Goal: Information Seeking & Learning: Learn about a topic

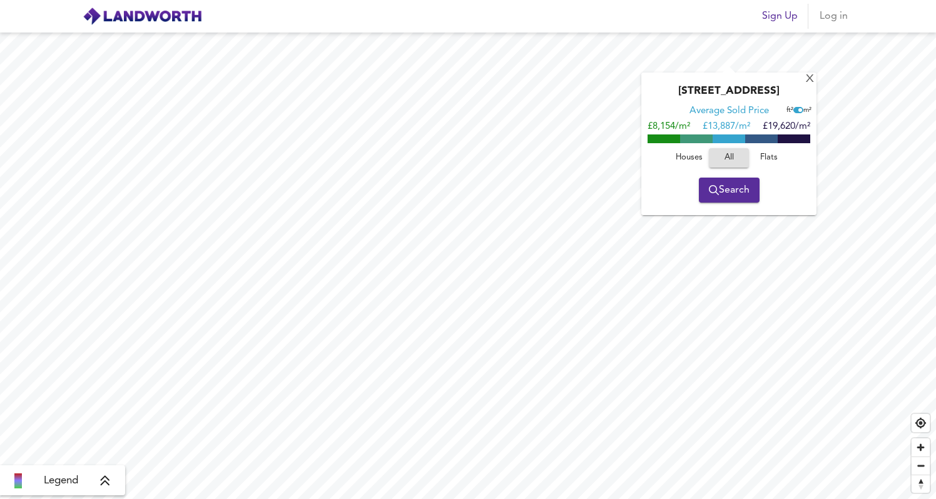
click at [721, 135] on div "[GEOGRAPHIC_DATA] Average Sold Price ft² m² £8,154/m² £ 13,887/m² £19,620/m² Ho…" at bounding box center [468, 266] width 936 height 467
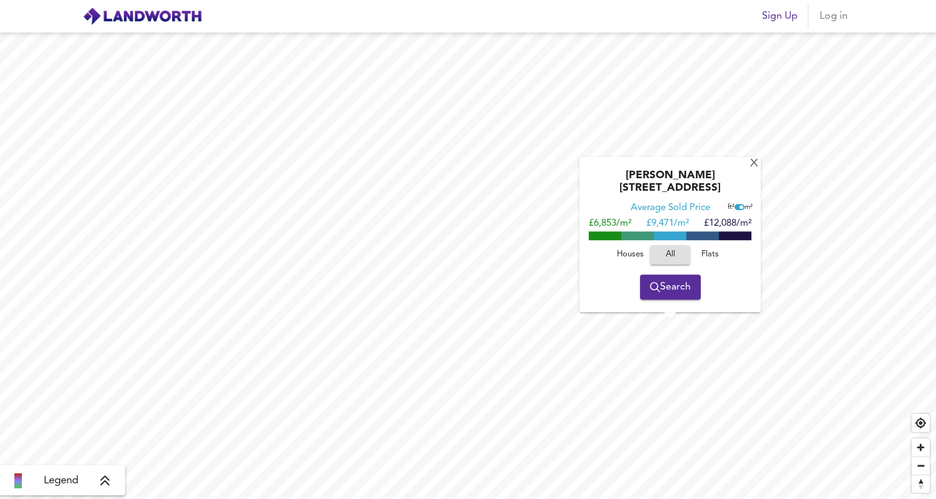
click at [719, 293] on div "[GEOGRAPHIC_DATA][PERSON_NAME] Average Sold Price ft² m² £6,853/m² £ 9,471/m² £…" at bounding box center [468, 266] width 936 height 467
click at [743, 177] on div "[PERSON_NAME][GEOGRAPHIC_DATA] Average Sold Price ft² m² £6,853/m² £ 9,471/m² £…" at bounding box center [669, 234] width 181 height 155
click at [751, 170] on div "X" at bounding box center [754, 164] width 11 height 12
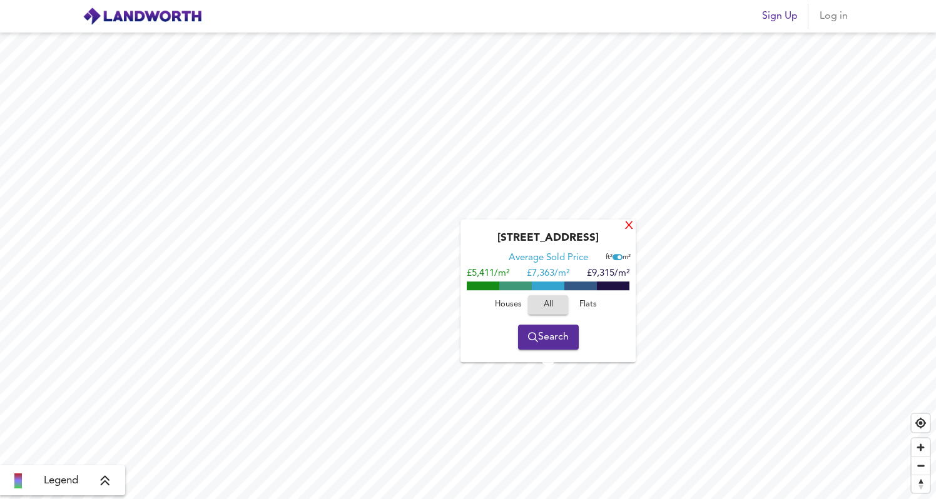
click at [630, 225] on div "X" at bounding box center [629, 227] width 11 height 12
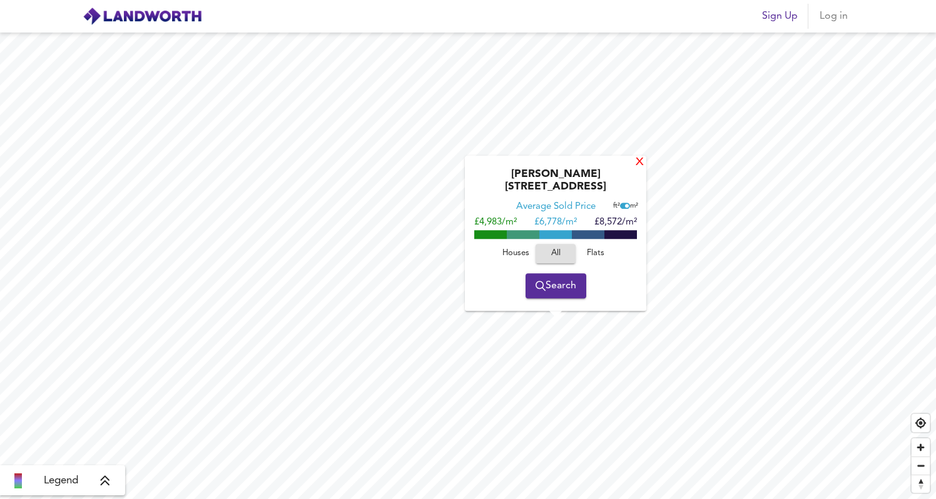
click at [635, 169] on div "X" at bounding box center [639, 163] width 11 height 12
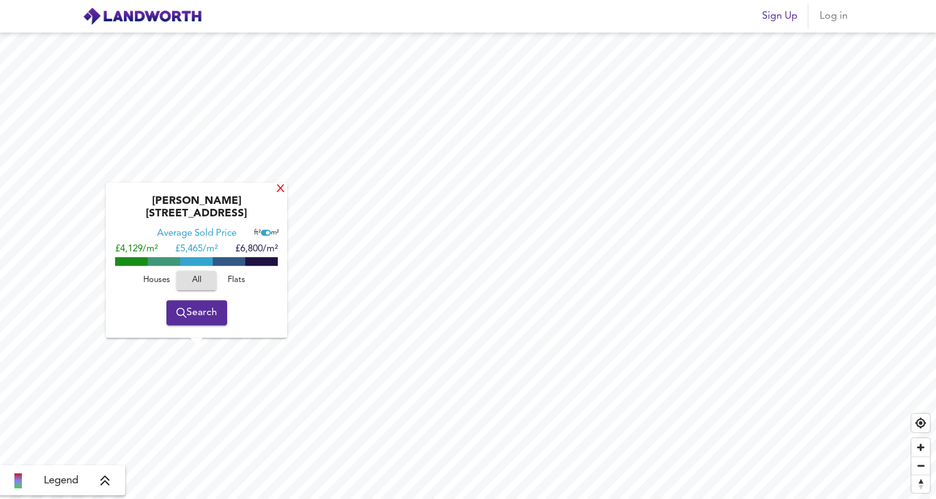
click at [279, 196] on div "X" at bounding box center [280, 190] width 11 height 12
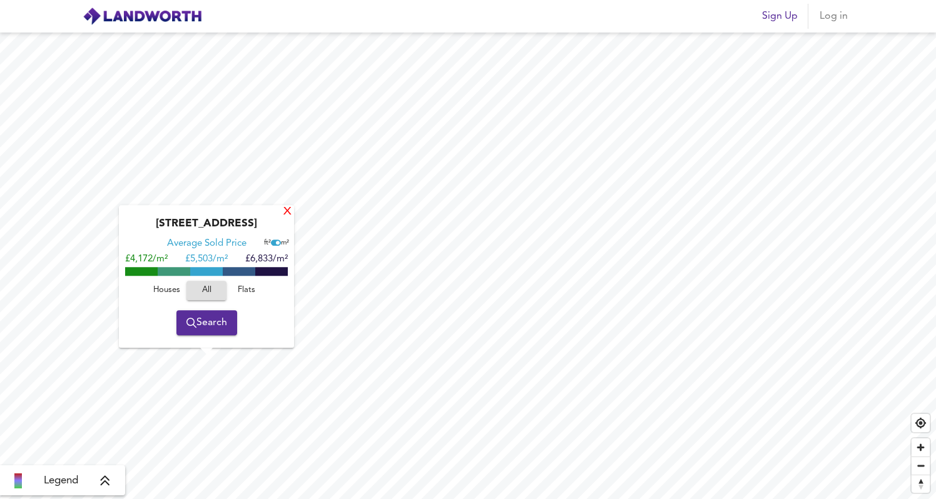
click at [290, 214] on div "X" at bounding box center [287, 212] width 11 height 12
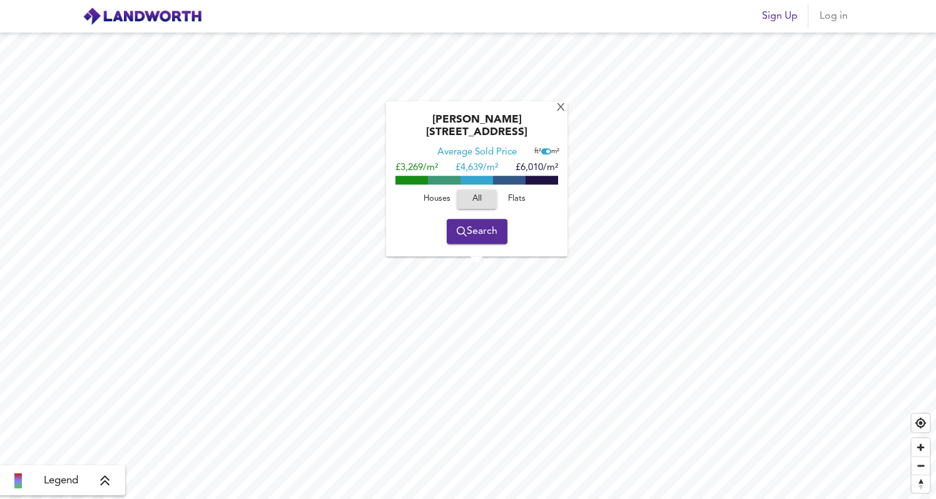
click at [511, 215] on div "[GEOGRAPHIC_DATA][PERSON_NAME] Average Sold Price ft² m² £3,269/m² £ 4,639/m² £…" at bounding box center [468, 266] width 936 height 467
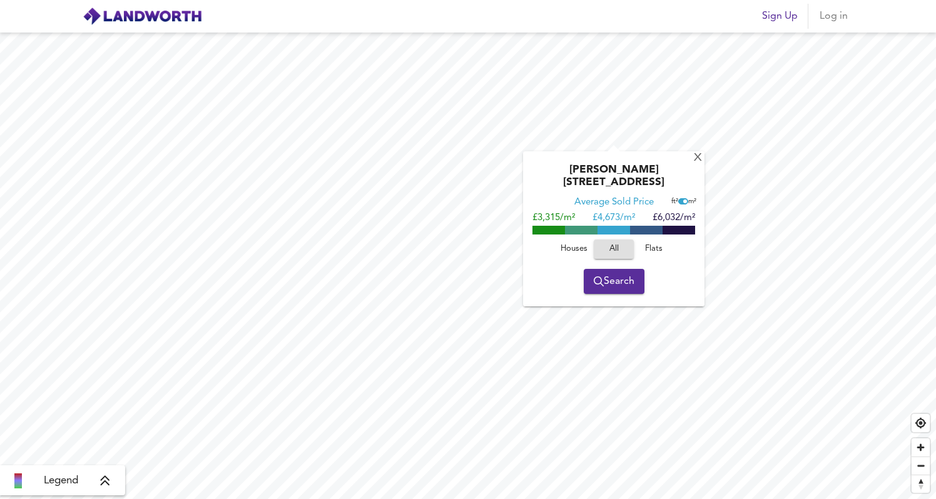
click at [582, 189] on div "[GEOGRAPHIC_DATA][PERSON_NAME] Average Sold Price ft² m² £3,315/m² £ 4,673/m² £…" at bounding box center [468, 266] width 936 height 467
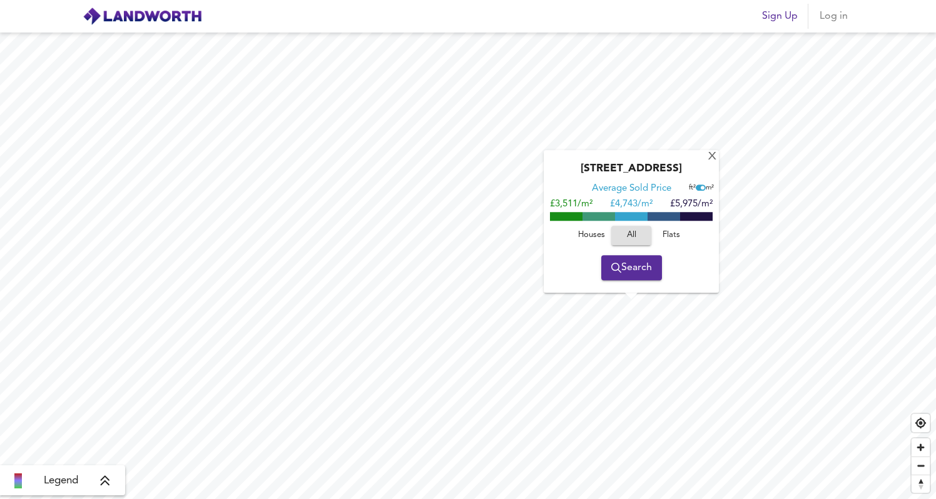
click at [676, 234] on span "Flats" at bounding box center [671, 235] width 34 height 14
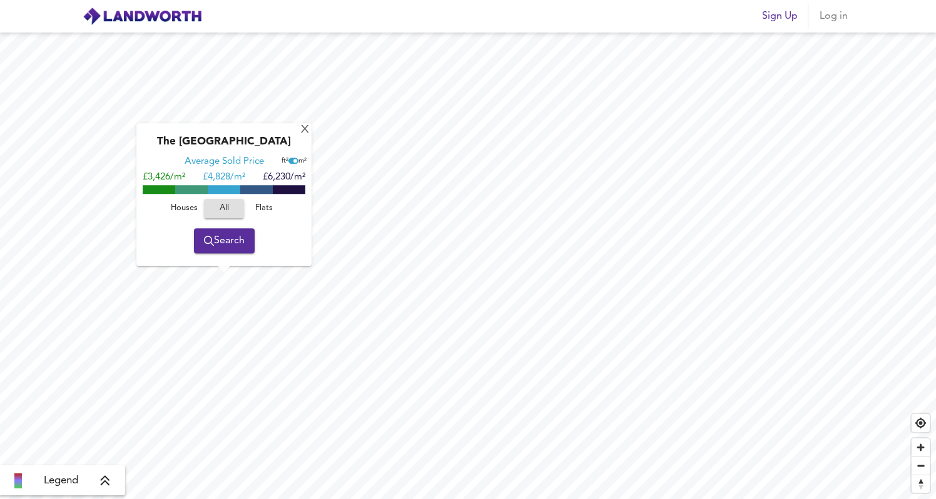
click at [261, 203] on span "Flats" at bounding box center [264, 208] width 34 height 14
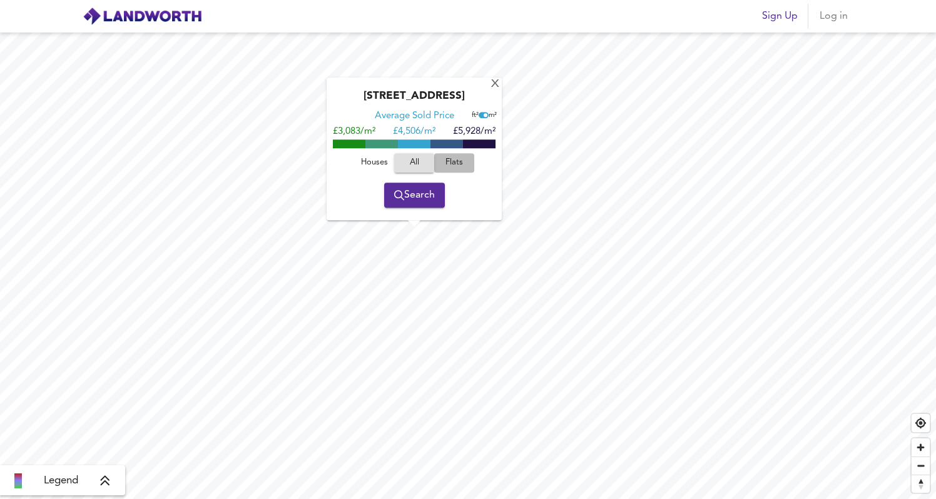
click at [456, 164] on span "Flats" at bounding box center [454, 163] width 34 height 14
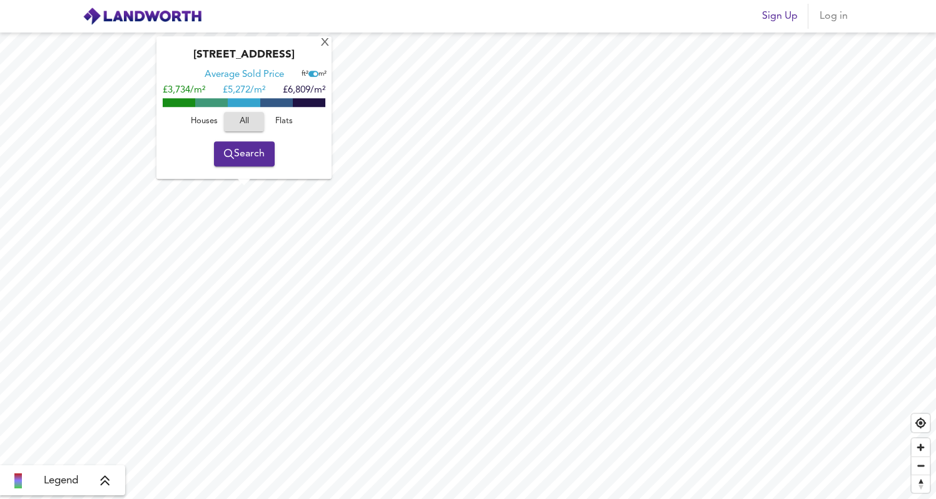
click at [282, 115] on span "Flats" at bounding box center [284, 122] width 34 height 14
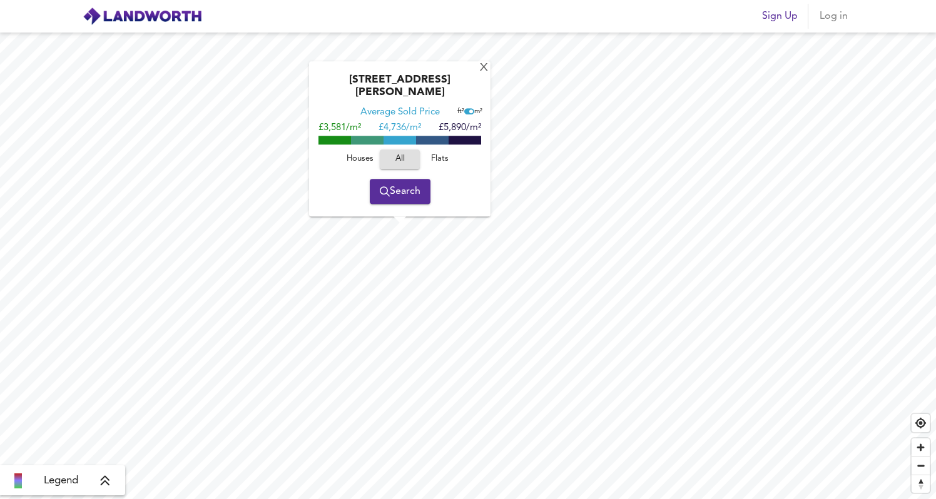
click at [452, 161] on span "Flats" at bounding box center [440, 159] width 34 height 14
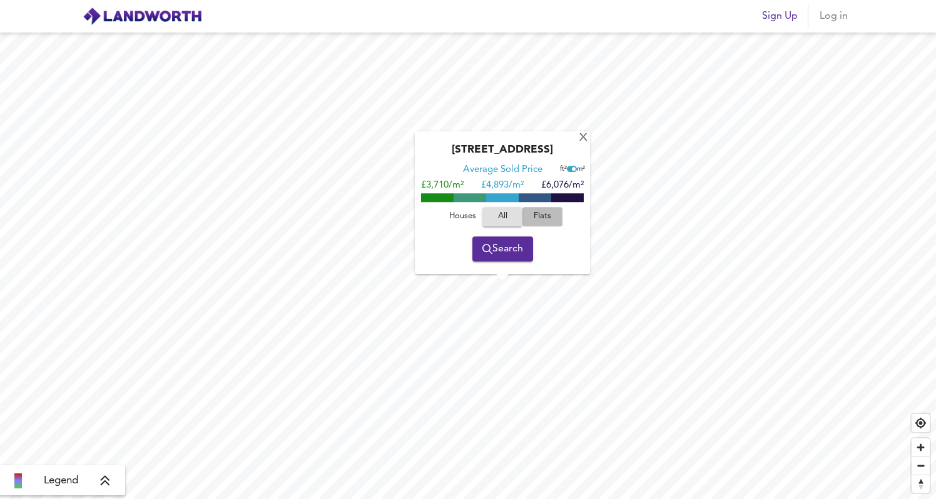
click at [543, 210] on span "Flats" at bounding box center [543, 217] width 34 height 14
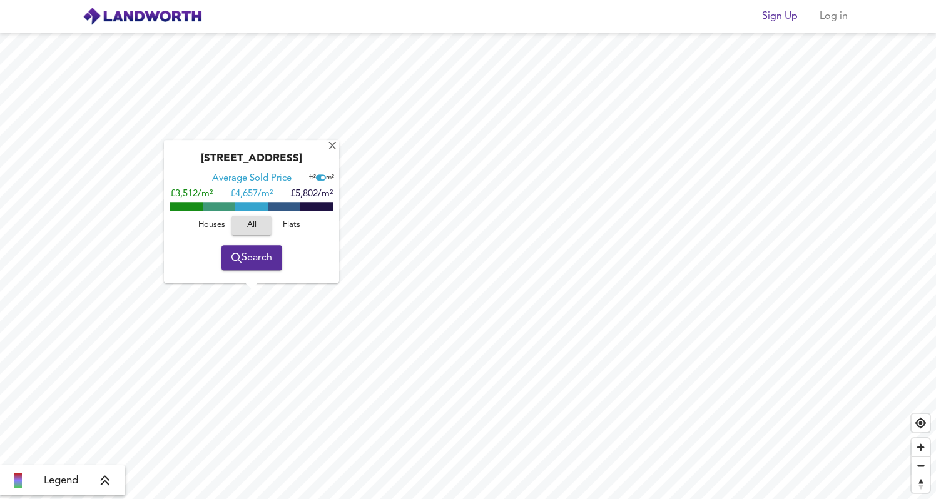
click at [300, 226] on span "Flats" at bounding box center [292, 225] width 34 height 14
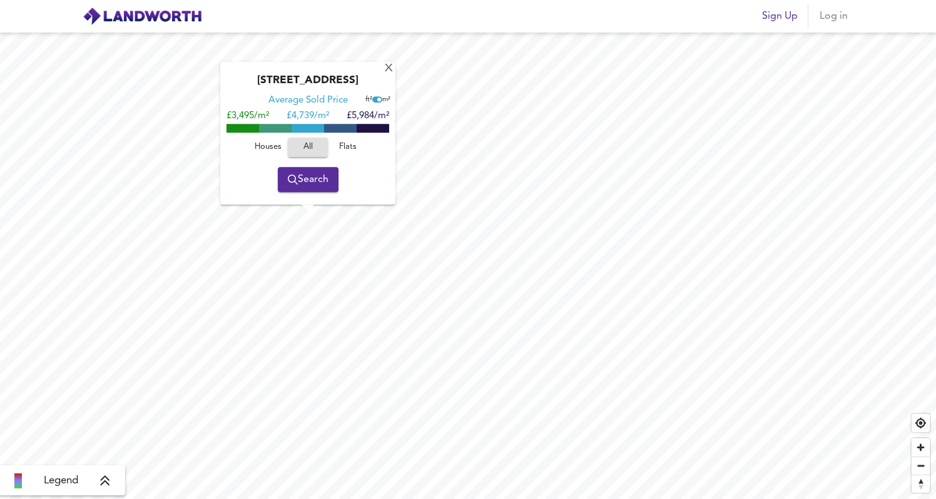
click at [358, 143] on span "Flats" at bounding box center [348, 147] width 34 height 14
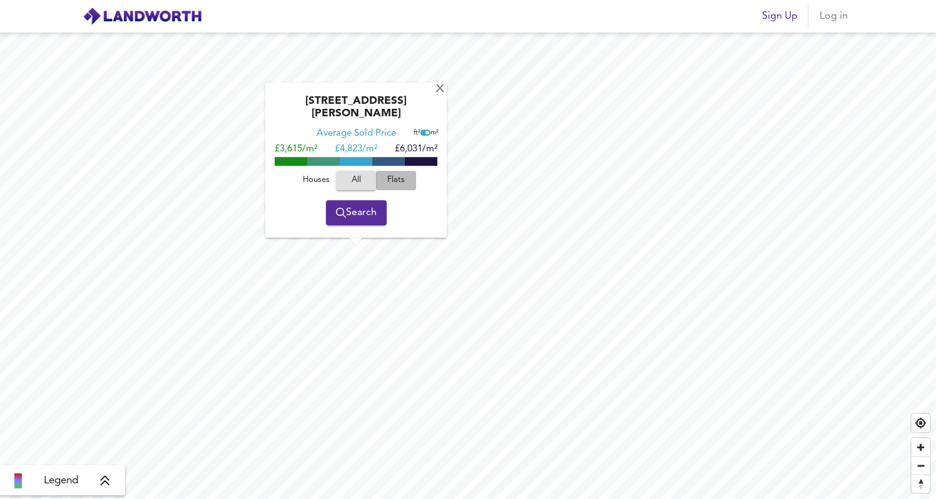
click at [396, 179] on span "Flats" at bounding box center [396, 180] width 34 height 14
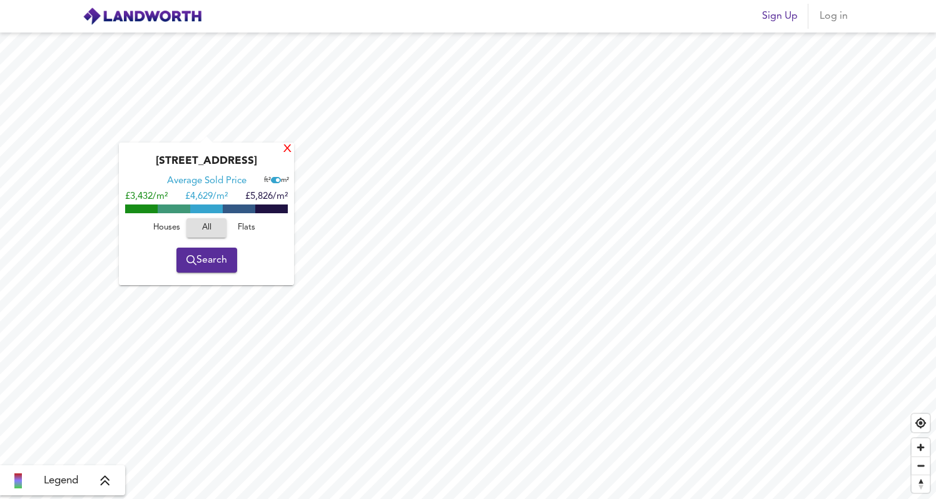
click at [288, 148] on div "X" at bounding box center [287, 149] width 11 height 12
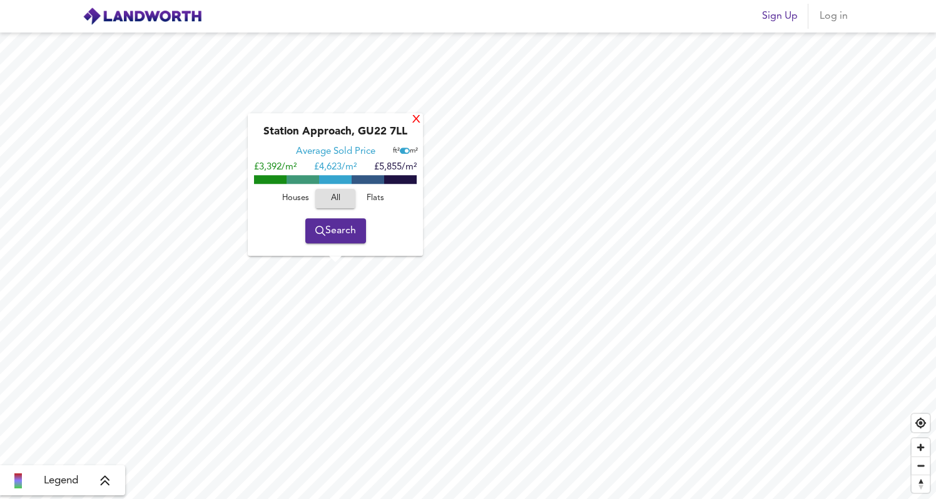
click at [420, 120] on div "X" at bounding box center [416, 121] width 11 height 12
